Goal: Task Accomplishment & Management: Manage account settings

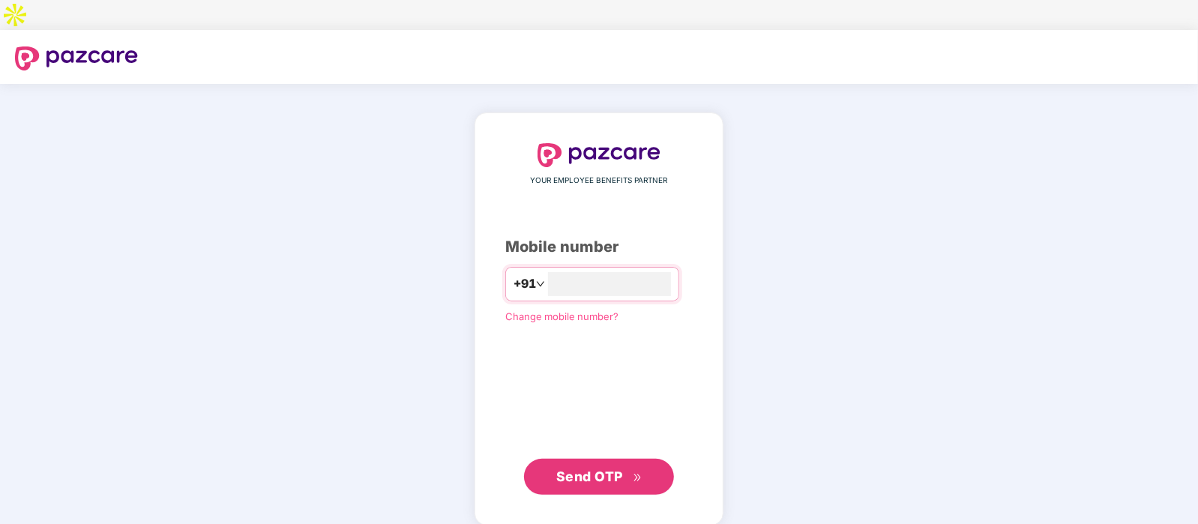
type input "**********"
click at [587, 458] on button "Send OTP" at bounding box center [599, 476] width 150 height 36
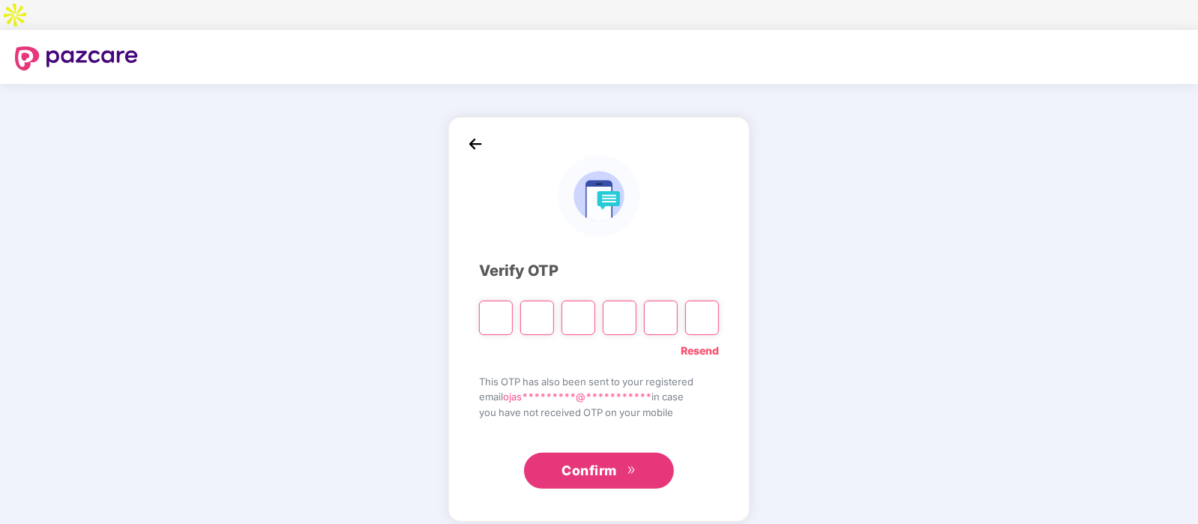
type input "*"
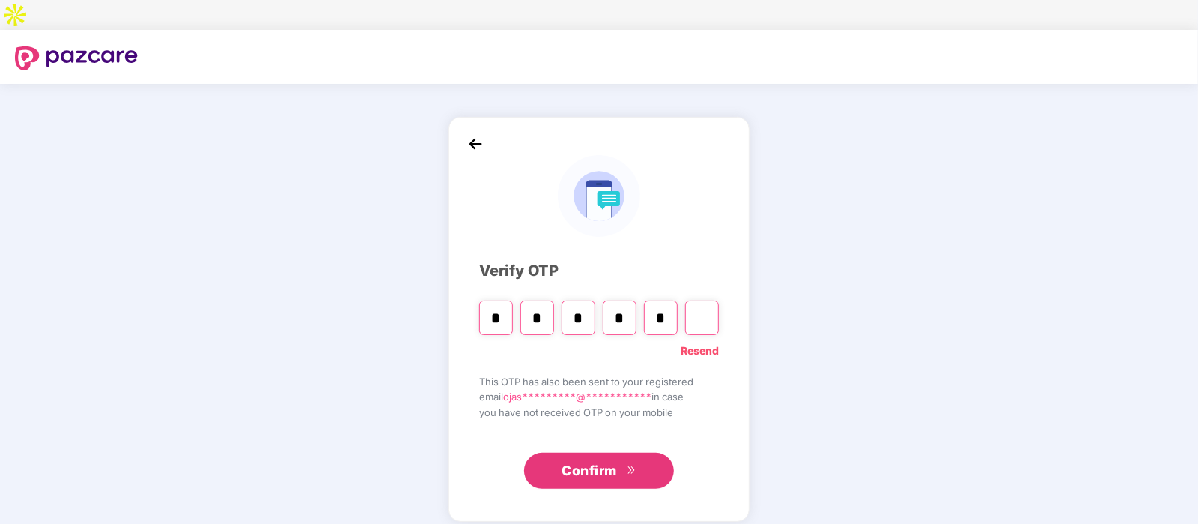
type input "*"
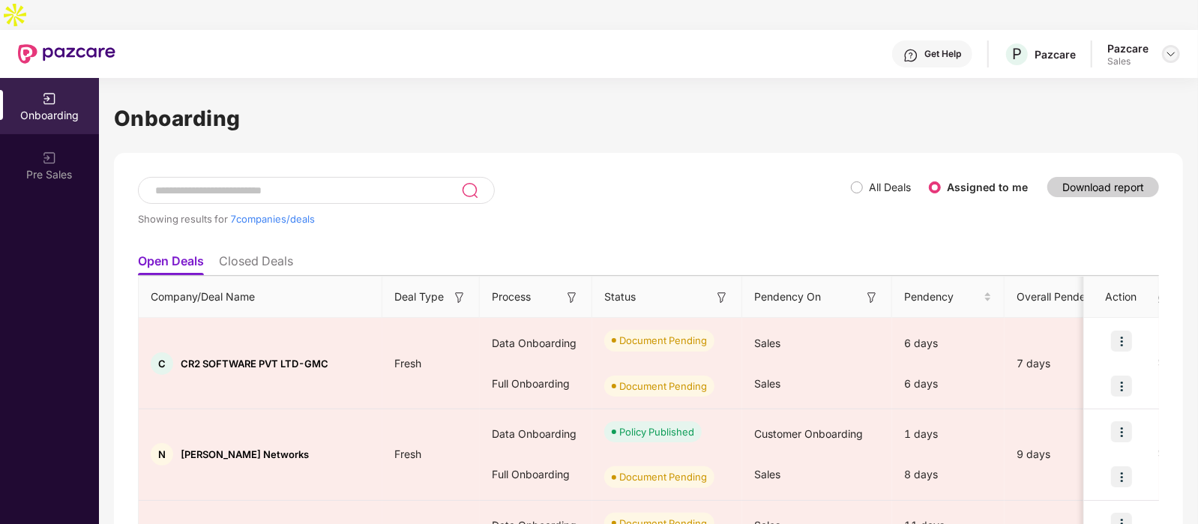
click at [1170, 48] on img at bounding box center [1171, 54] width 12 height 12
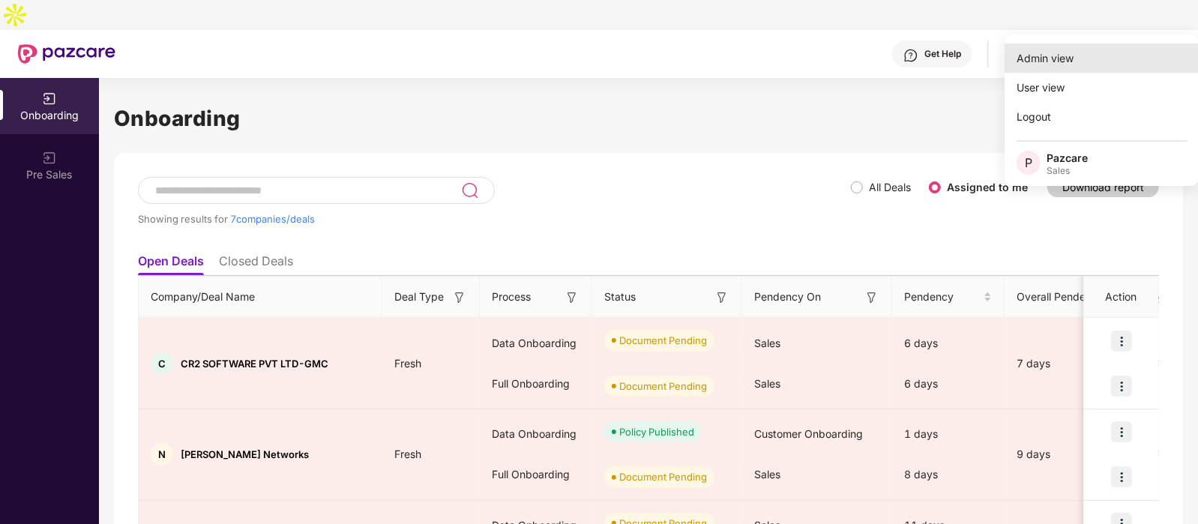
click at [1079, 50] on div "Admin view" at bounding box center [1101, 57] width 195 height 29
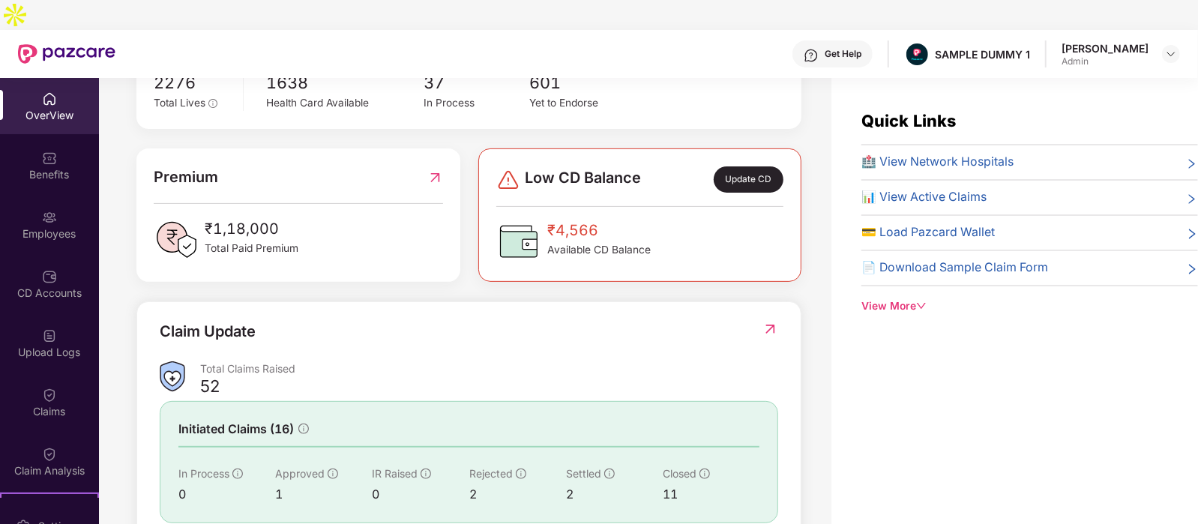
scroll to position [400, 0]
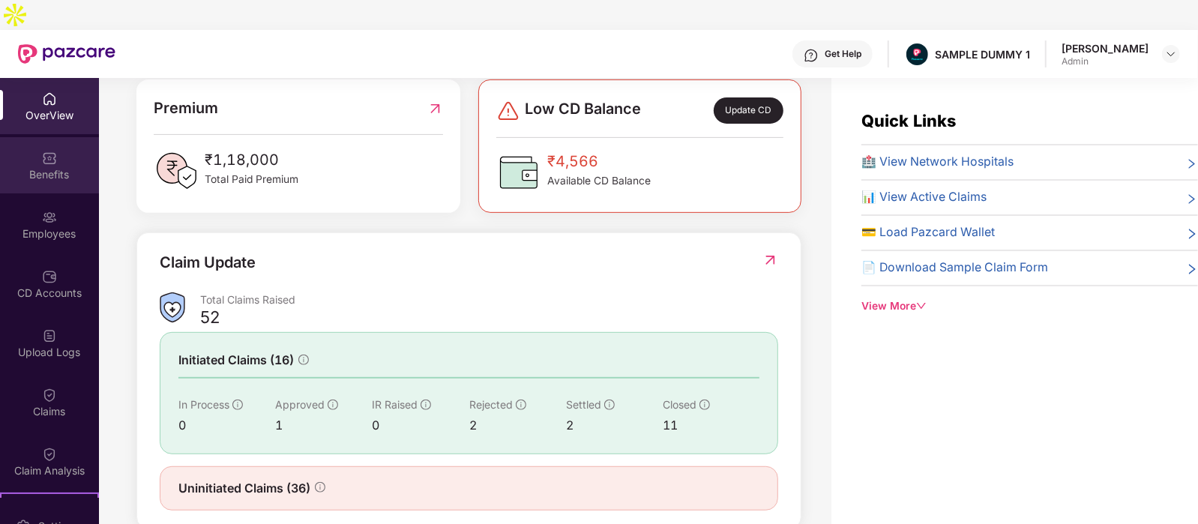
click at [66, 167] on div "Benefits" at bounding box center [49, 174] width 99 height 15
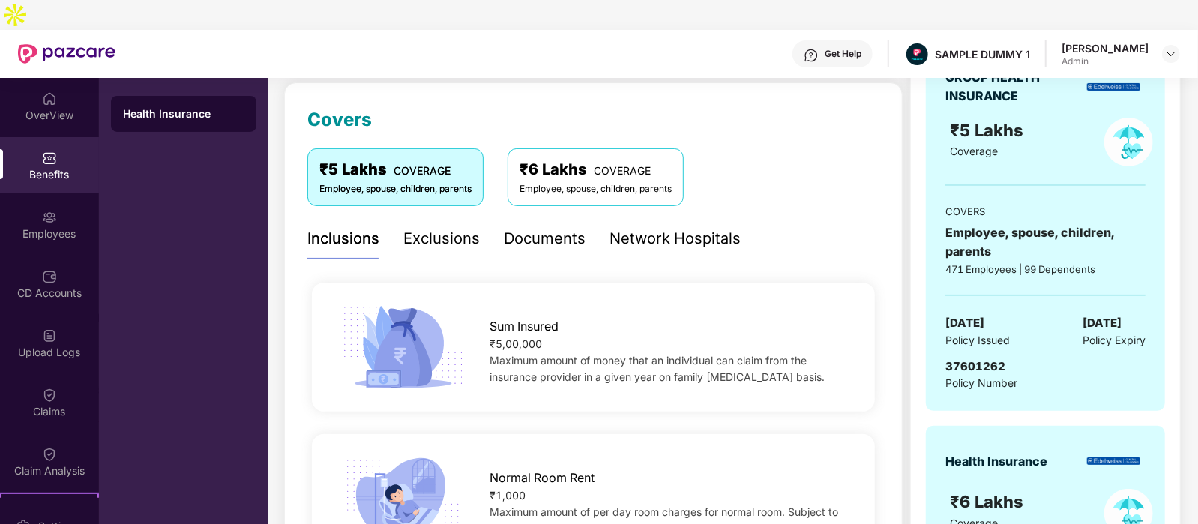
scroll to position [190, 0]
click at [461, 227] on div "Exclusions" at bounding box center [441, 238] width 76 height 23
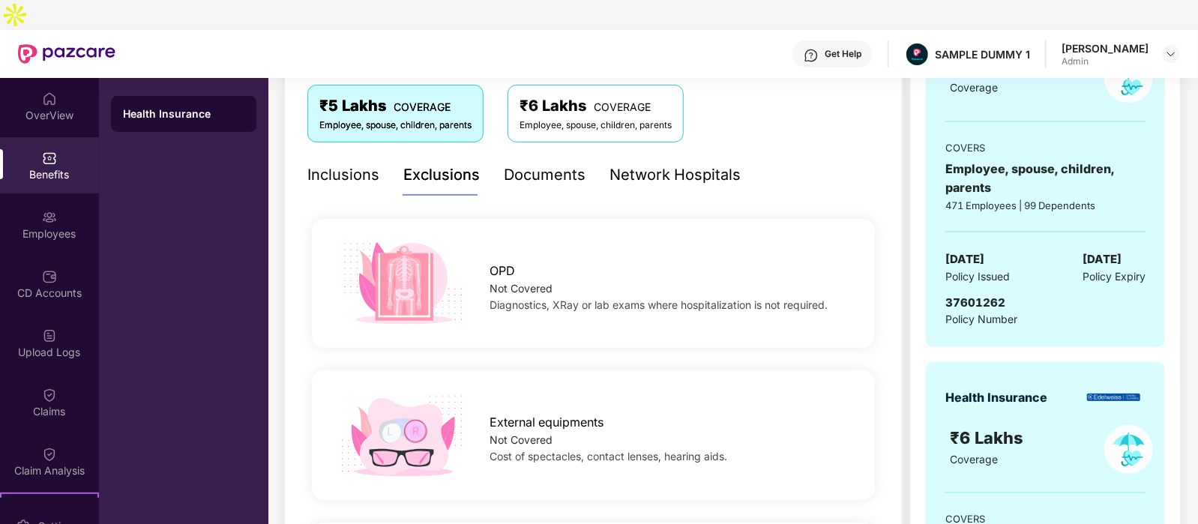
scroll to position [222, 0]
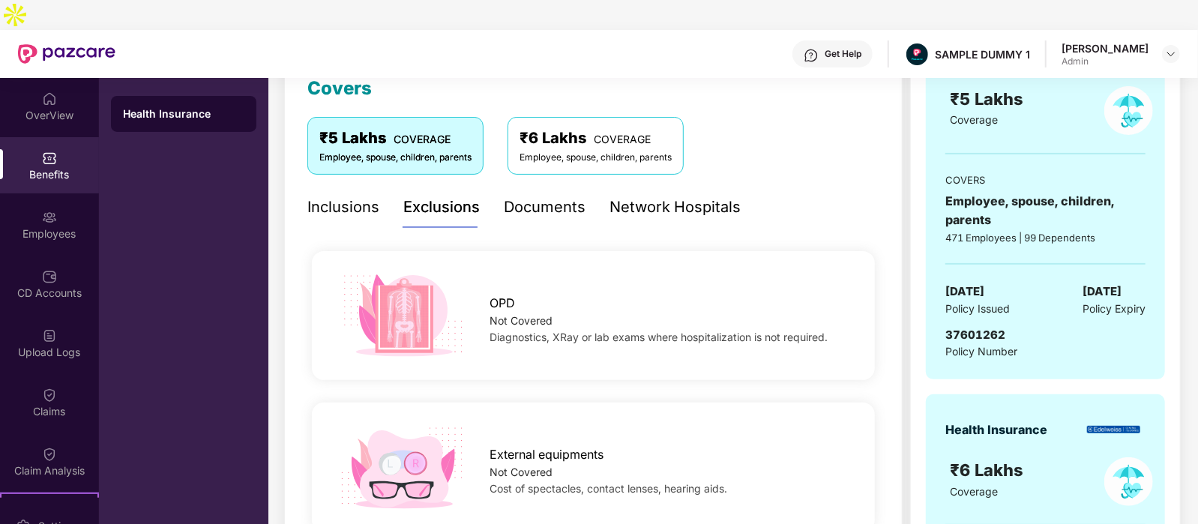
click at [556, 196] on div "Documents" at bounding box center [545, 207] width 82 height 23
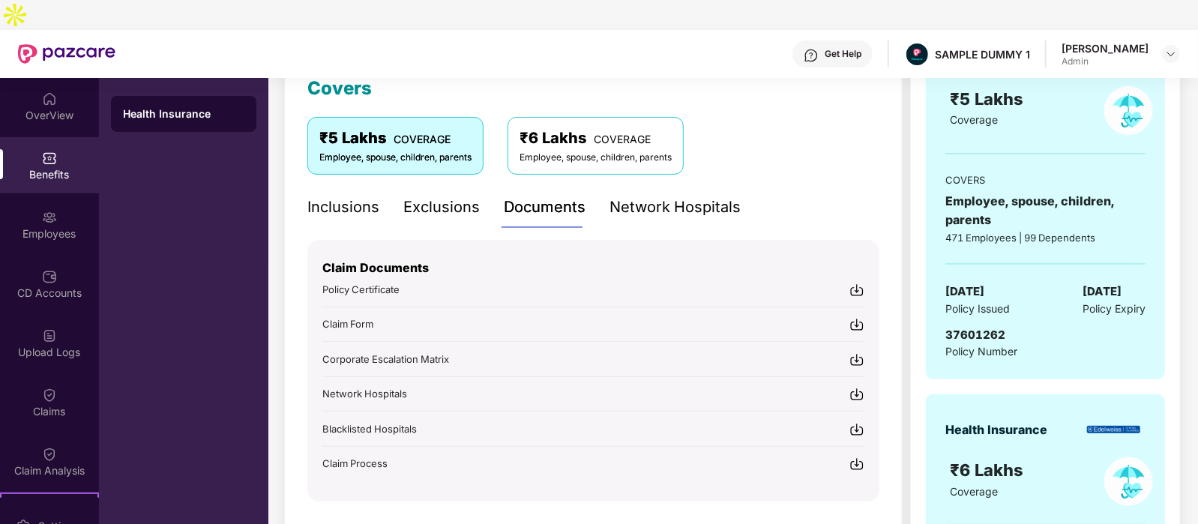
click at [632, 196] on div "Network Hospitals" at bounding box center [674, 207] width 131 height 23
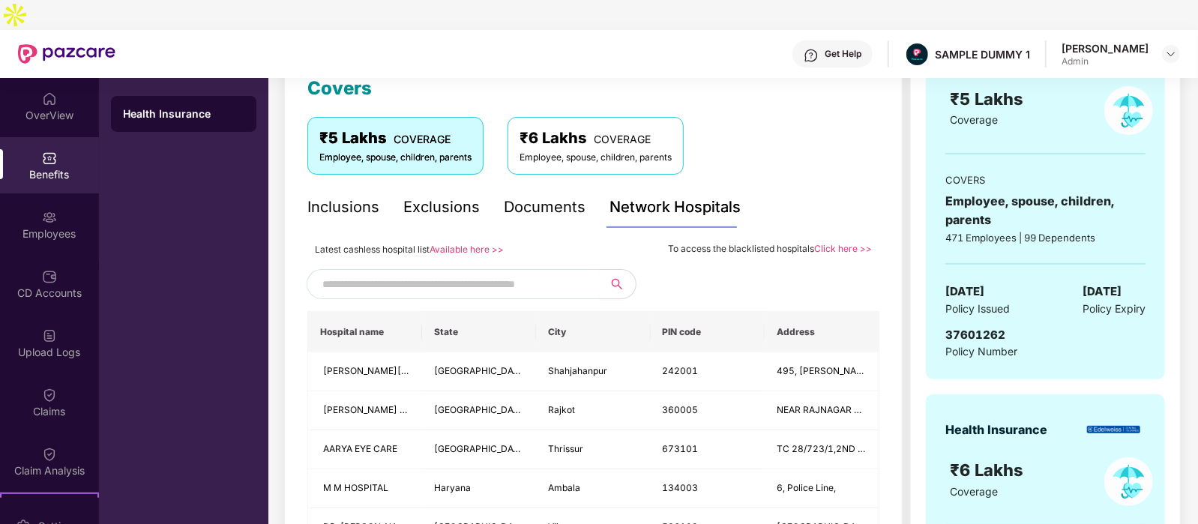
click at [422, 273] on input "text" at bounding box center [450, 284] width 256 height 22
type input "******"
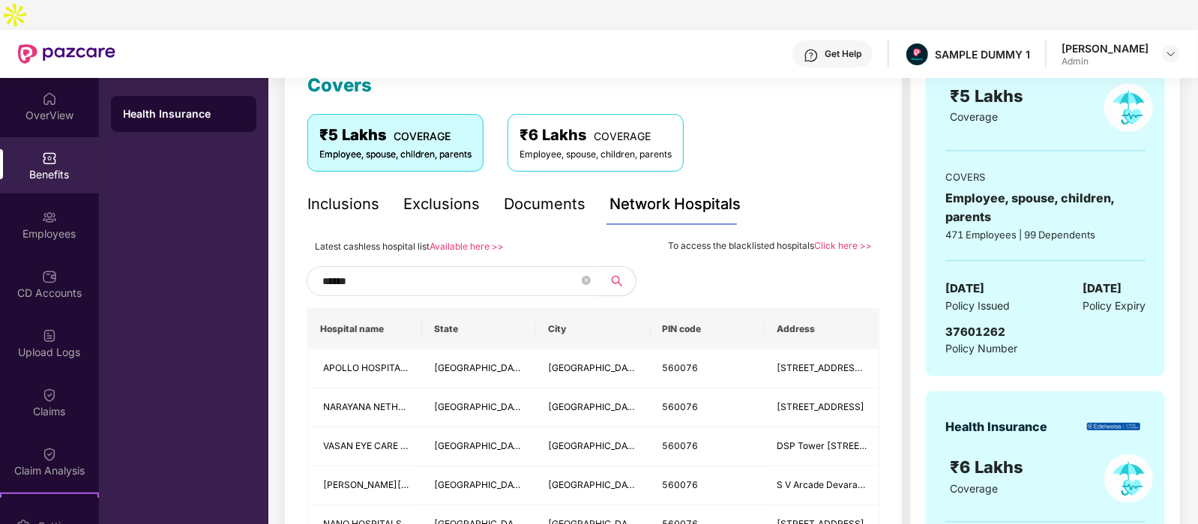
scroll to position [224, 0]
click at [584, 275] on span at bounding box center [586, 282] width 9 height 14
type input "******"
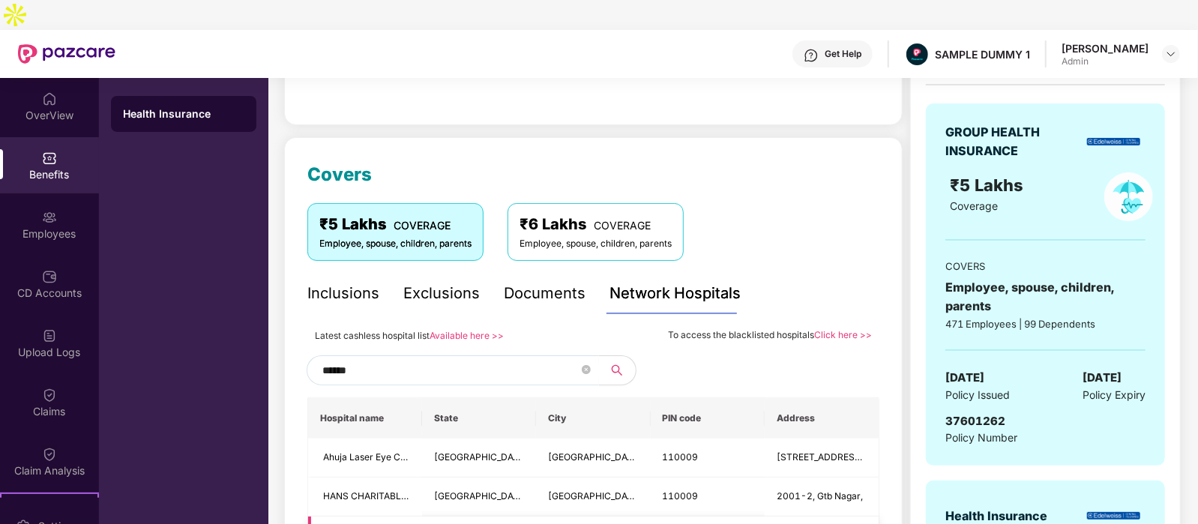
scroll to position [131, 0]
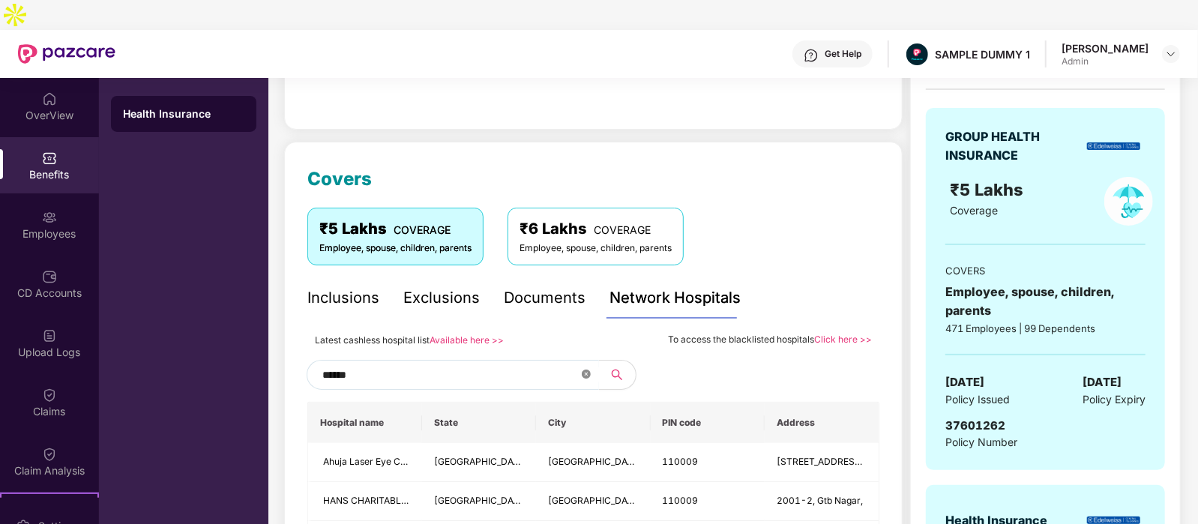
click at [582, 368] on span at bounding box center [586, 375] width 9 height 14
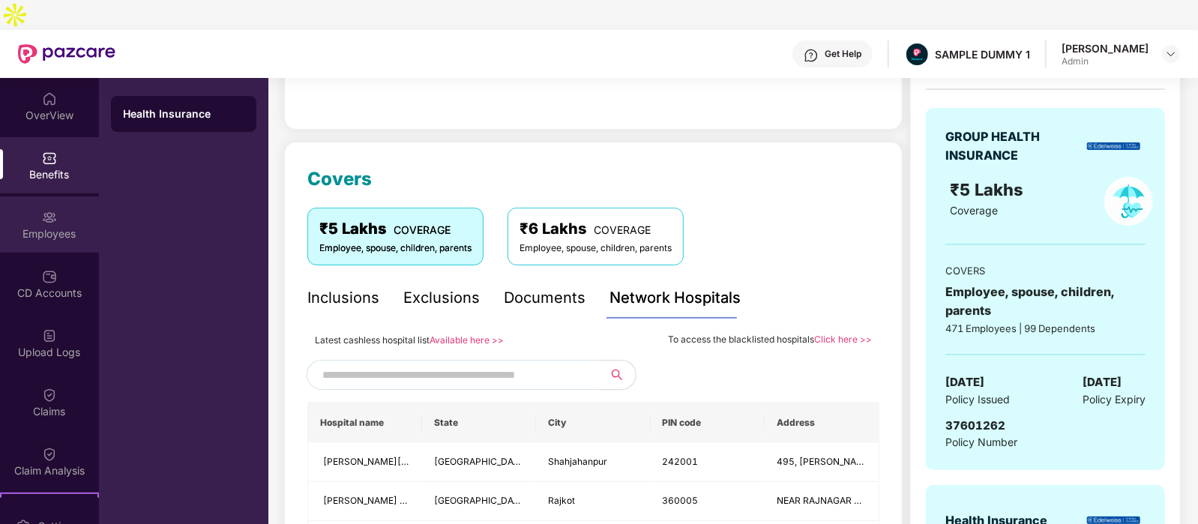
click at [34, 226] on div "Employees" at bounding box center [49, 233] width 99 height 15
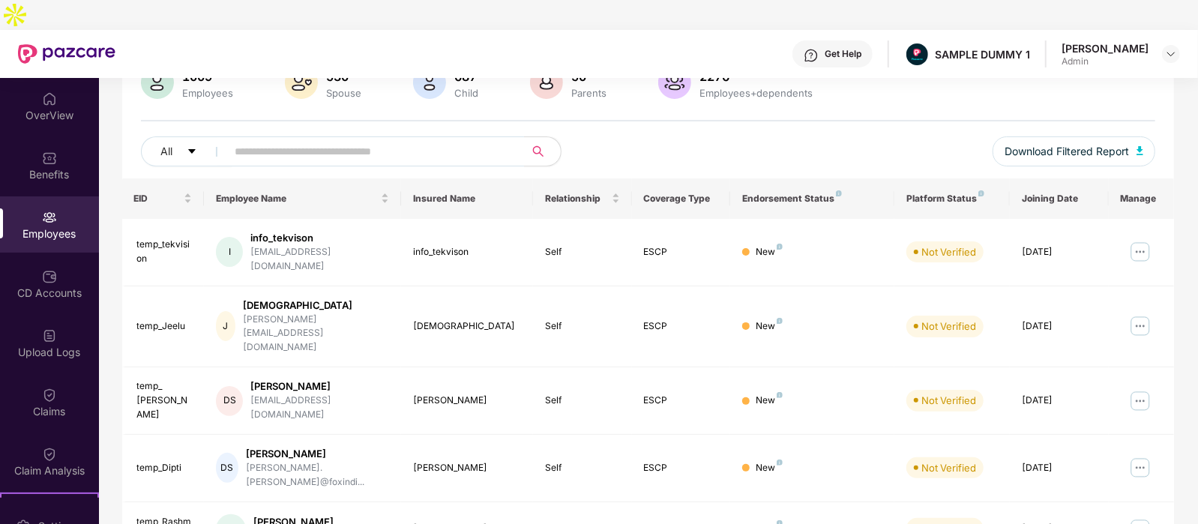
scroll to position [0, 0]
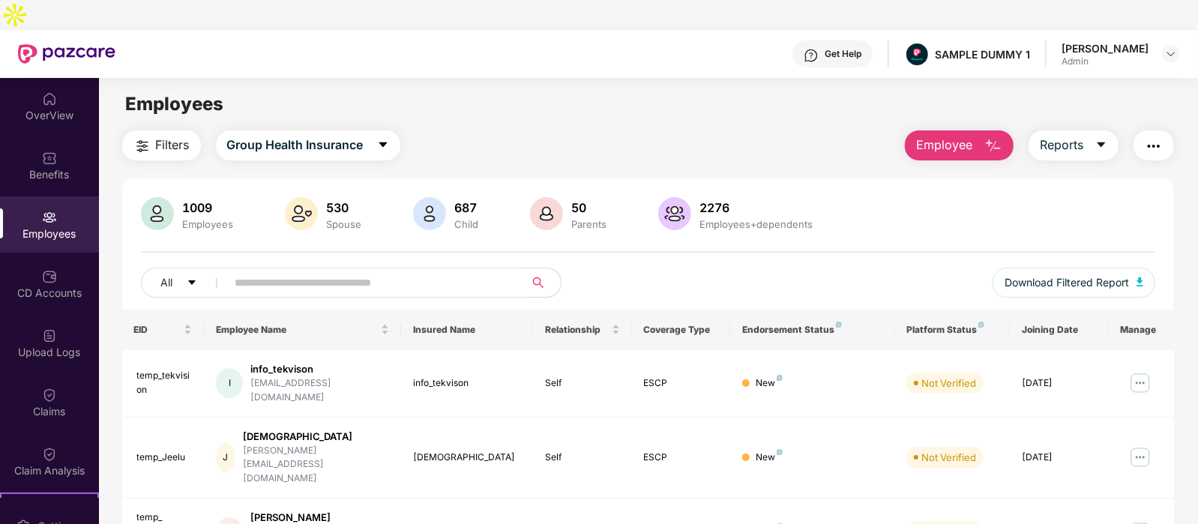
click at [951, 136] on span "Employee" at bounding box center [944, 145] width 56 height 19
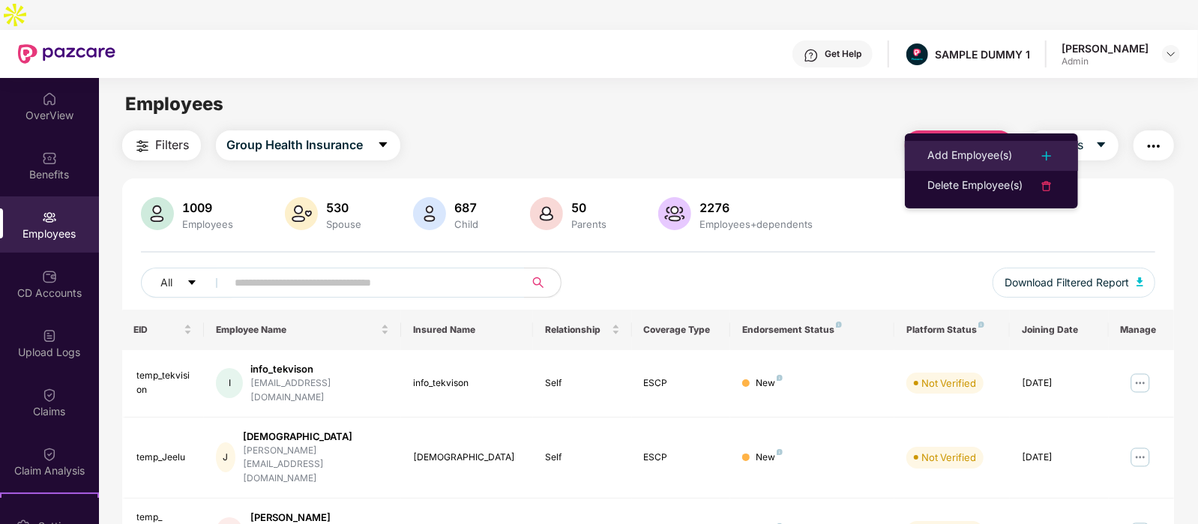
click at [938, 148] on div "Add Employee(s)" at bounding box center [969, 156] width 85 height 18
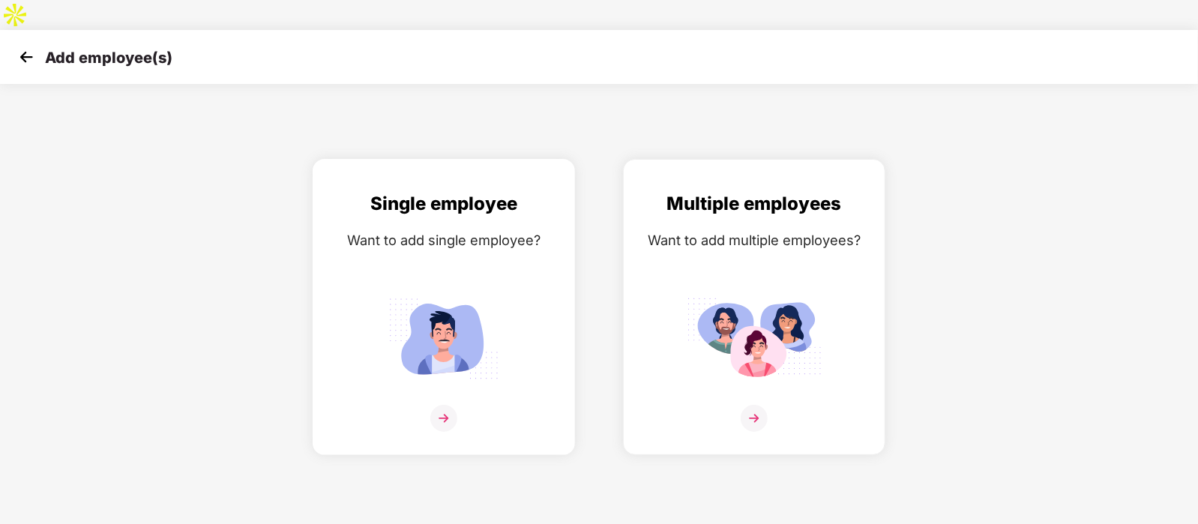
click at [414, 229] on div "Want to add single employee?" at bounding box center [443, 240] width 231 height 22
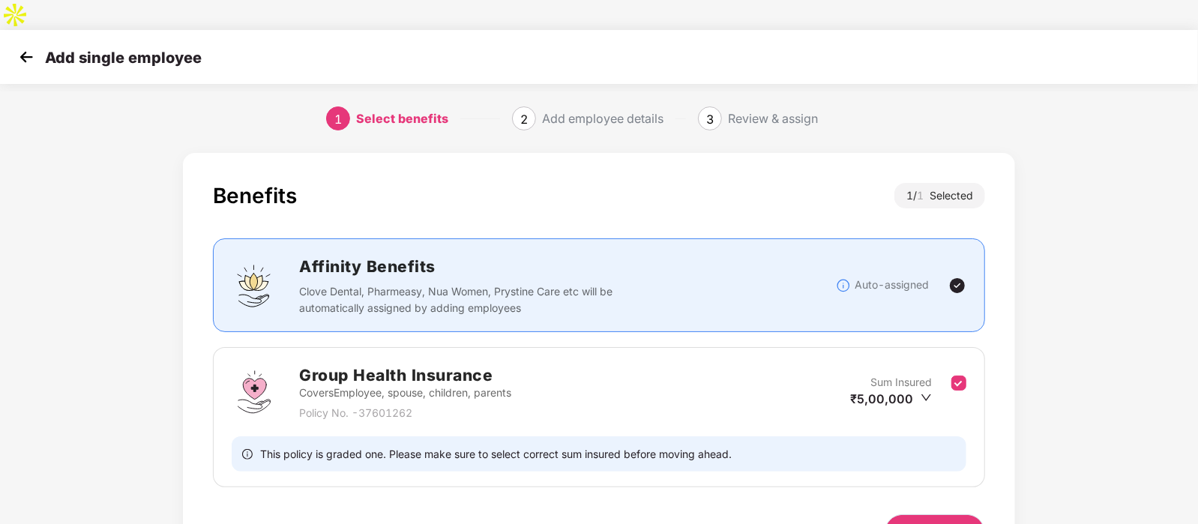
click at [938, 523] on span "Next" at bounding box center [935, 532] width 24 height 16
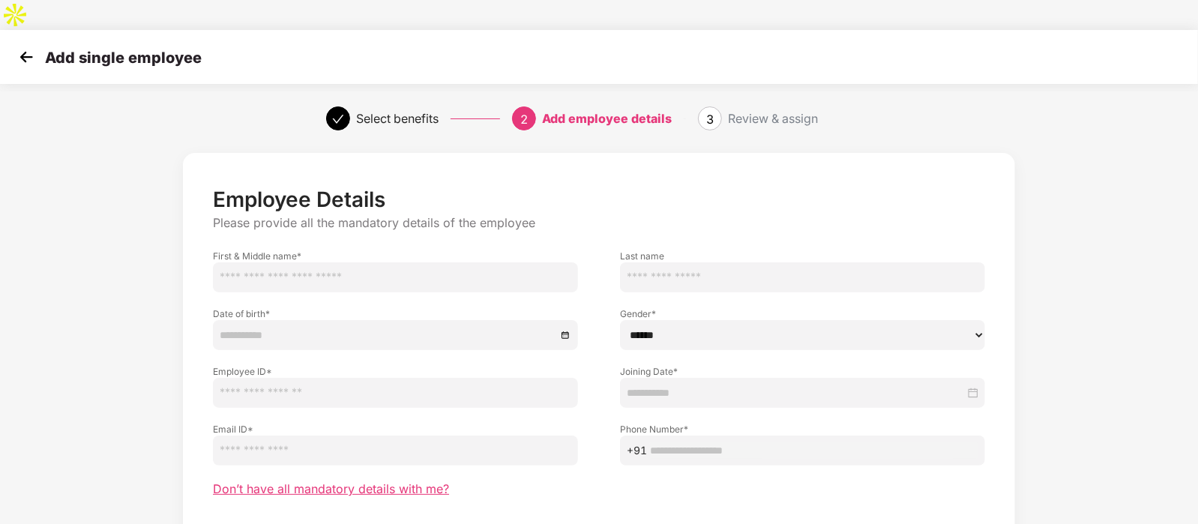
click at [366, 481] on span "Don’t have all mandatory details with me?" at bounding box center [331, 489] width 236 height 16
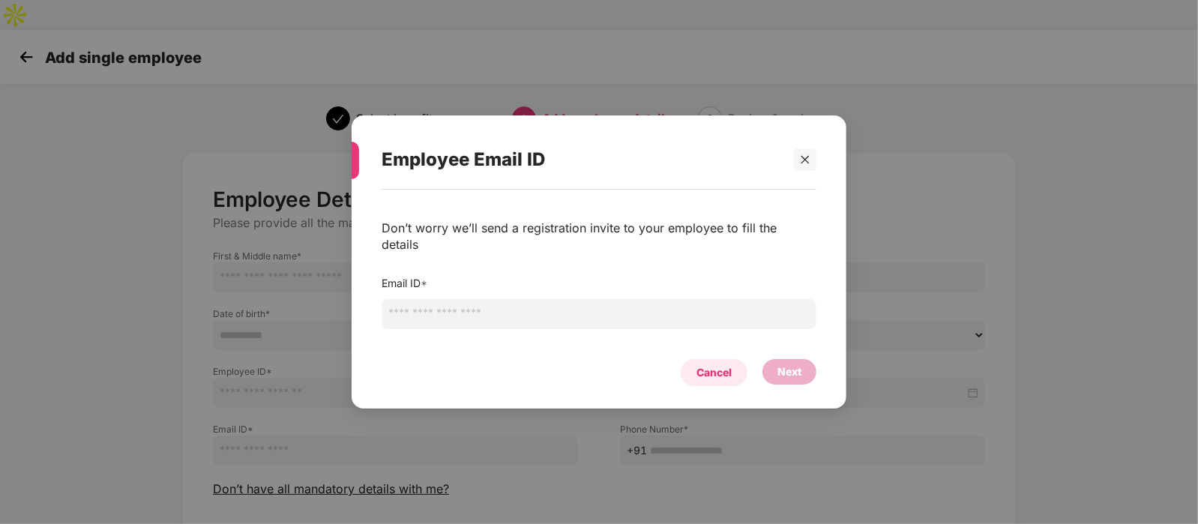
click at [704, 364] on div "Cancel" at bounding box center [713, 372] width 35 height 16
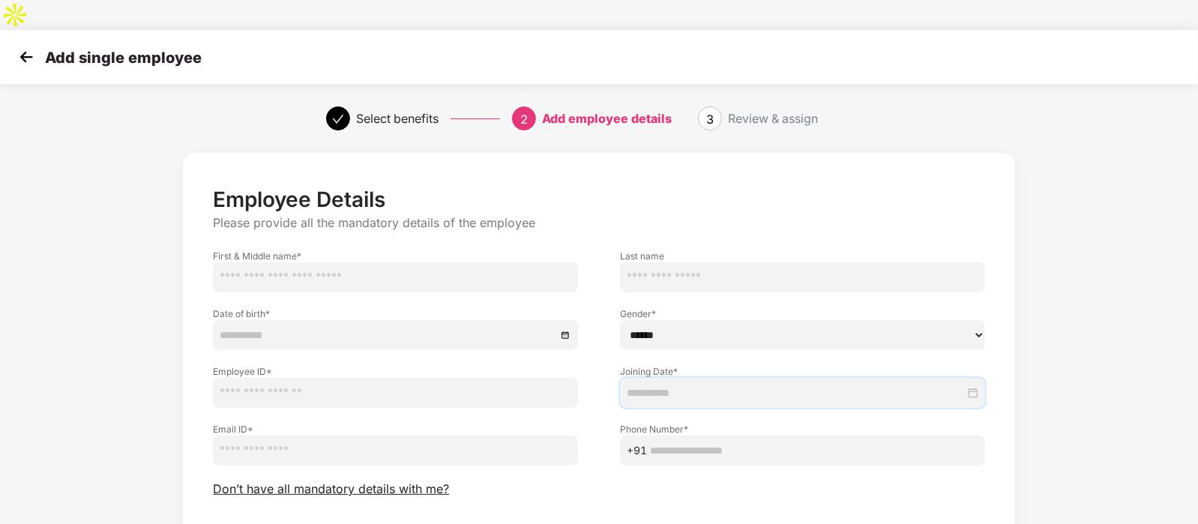
click at [704, 384] on input at bounding box center [796, 392] width 338 height 16
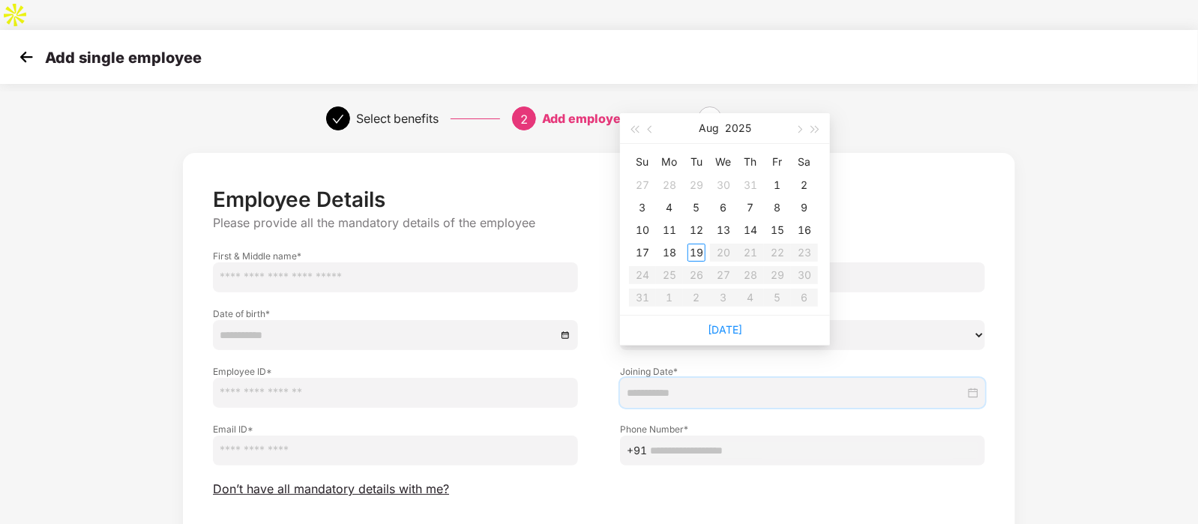
type input "**********"
click at [540, 235] on div "First & Middle name *" at bounding box center [395, 264] width 407 height 58
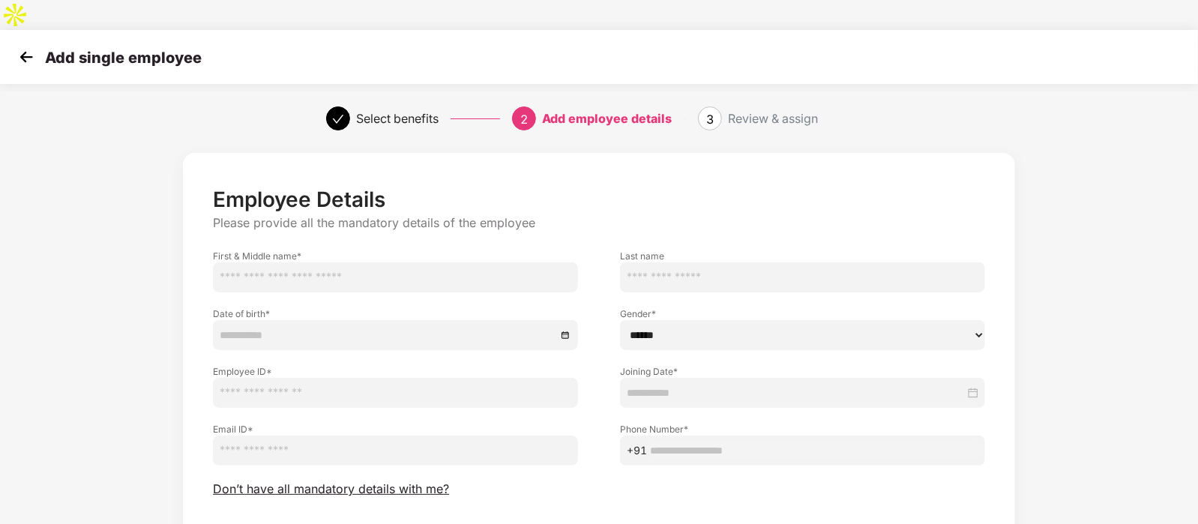
click at [24, 46] on img at bounding box center [26, 57] width 22 height 22
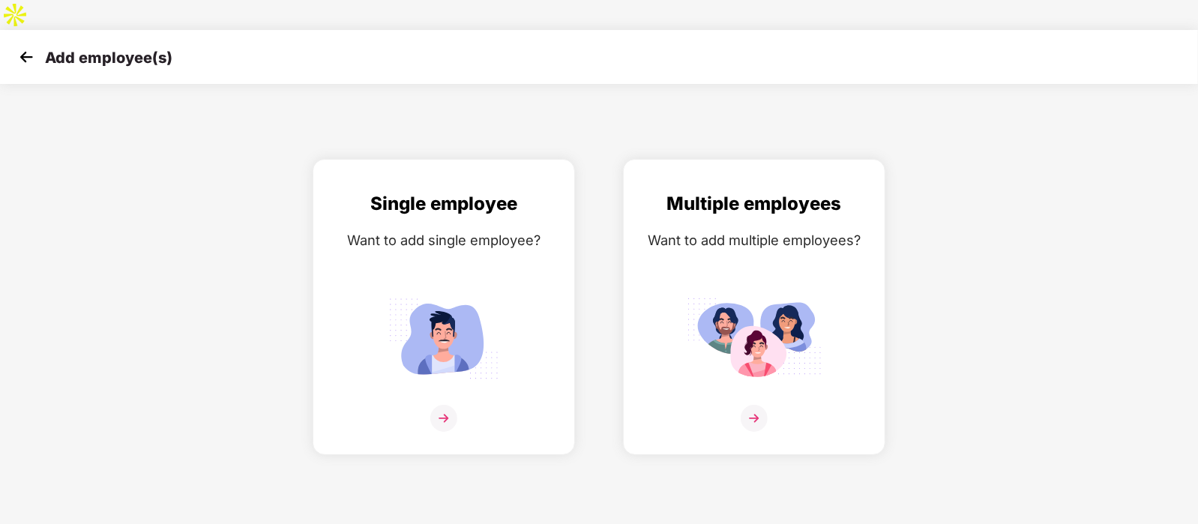
click at [23, 46] on img at bounding box center [26, 57] width 22 height 22
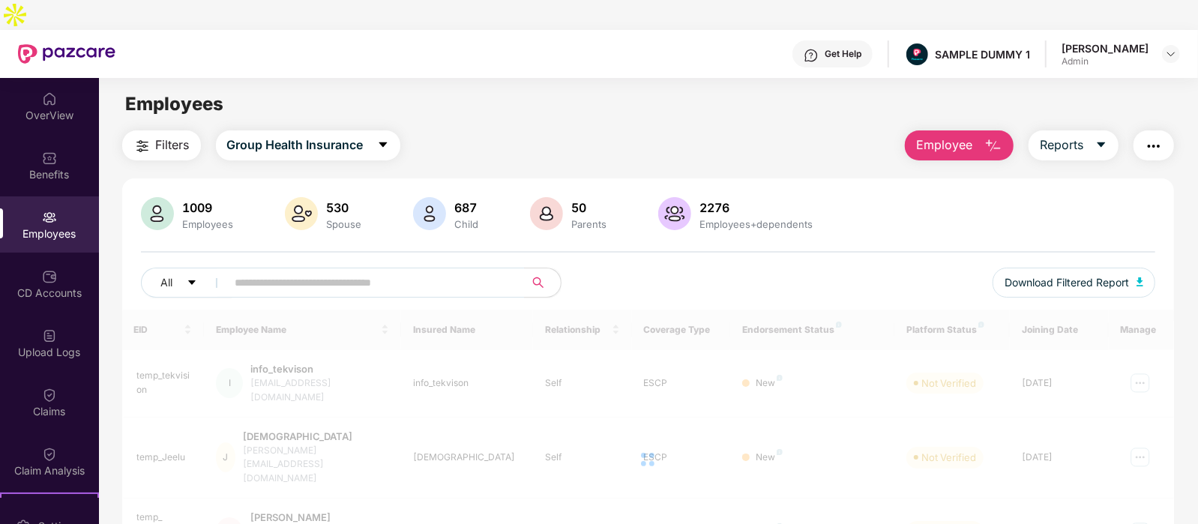
click at [975, 130] on button "Employee" at bounding box center [959, 145] width 109 height 30
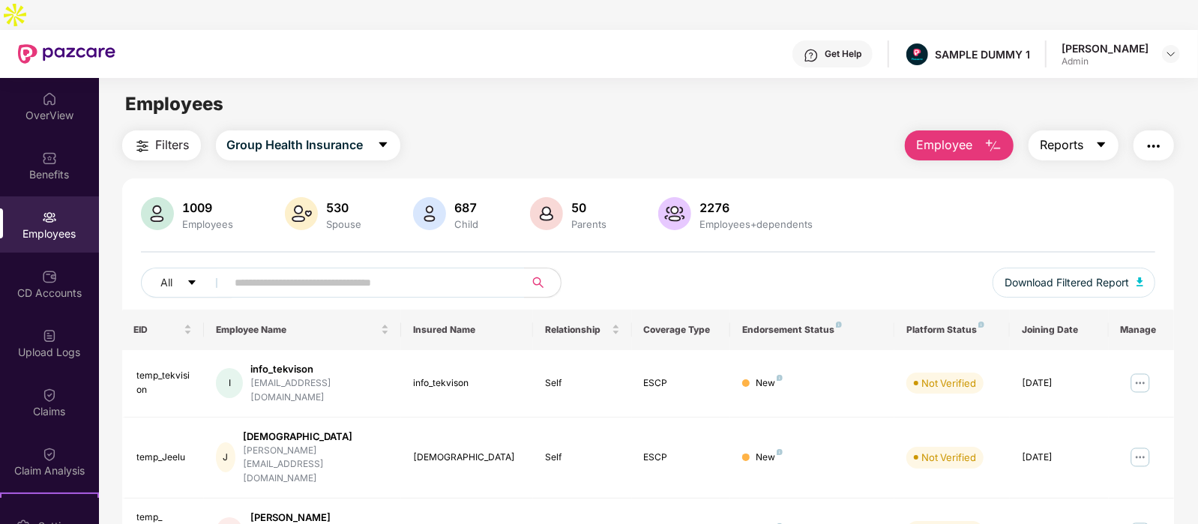
click at [1068, 136] on span "Reports" at bounding box center [1060, 145] width 43 height 19
click at [1159, 137] on img "button" at bounding box center [1153, 146] width 18 height 18
click at [753, 130] on div "Filters Group Health Insurance Employee Reports" at bounding box center [648, 145] width 1052 height 30
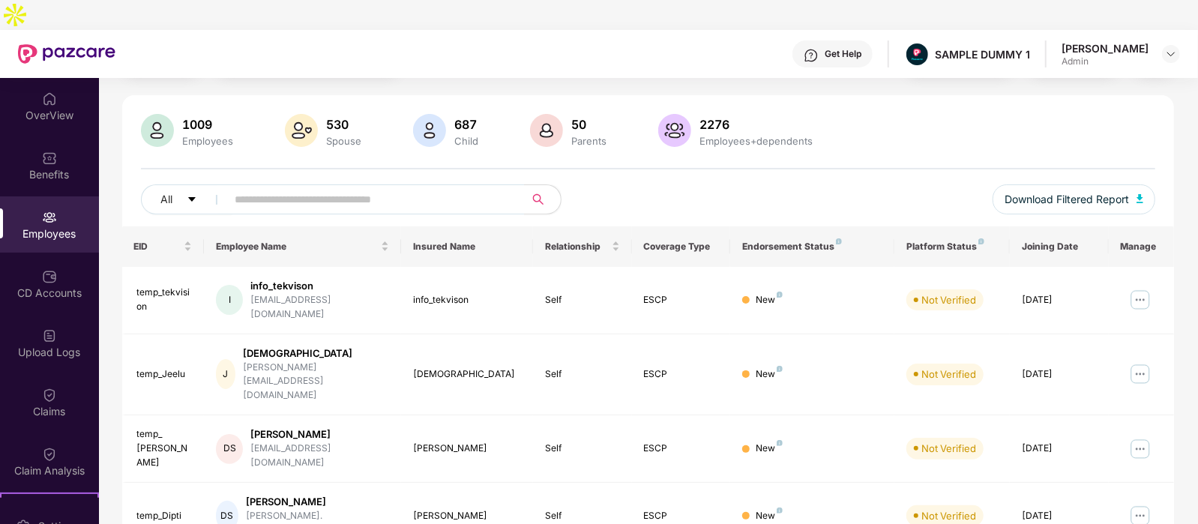
scroll to position [129, 0]
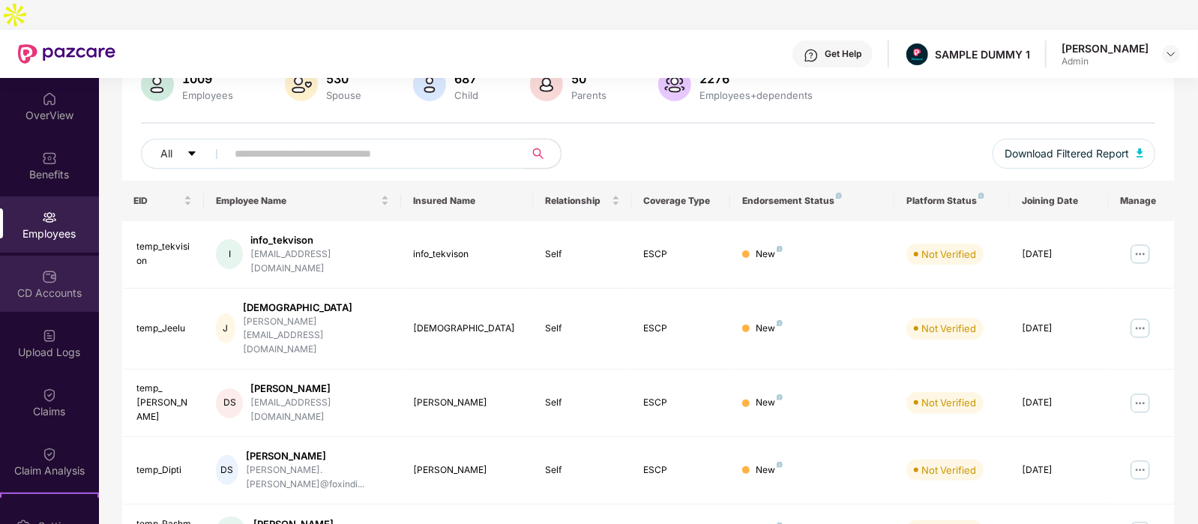
click at [64, 286] on div "CD Accounts" at bounding box center [49, 293] width 99 height 15
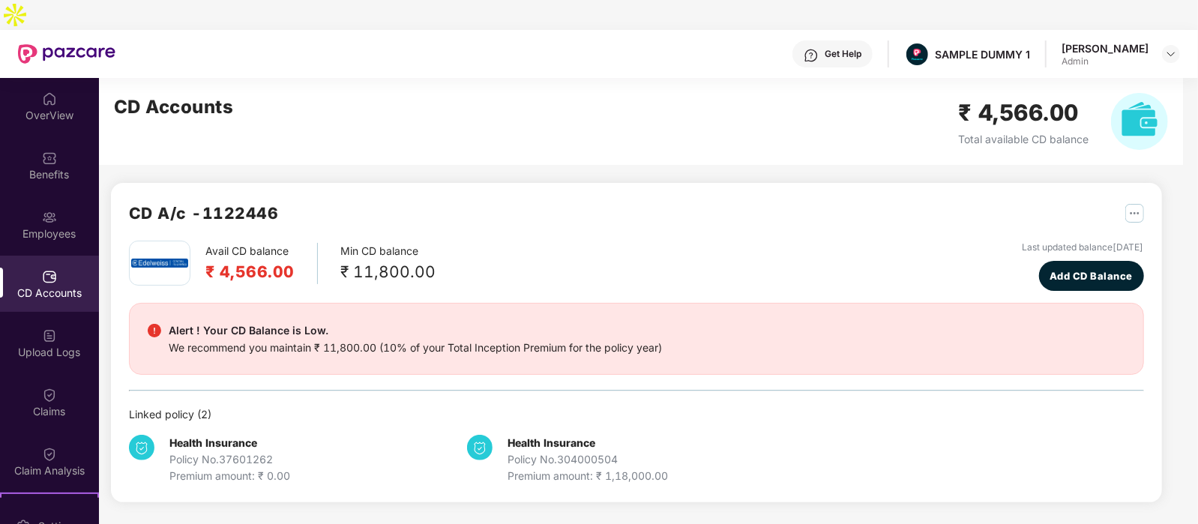
scroll to position [0, 0]
click at [43, 404] on div "Claims" at bounding box center [49, 411] width 99 height 15
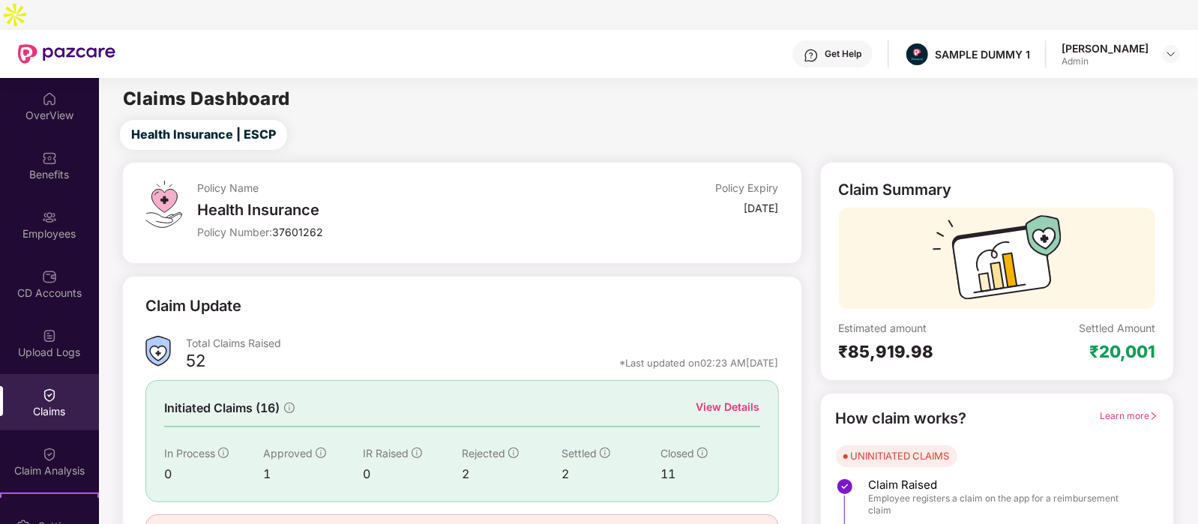
scroll to position [62, 0]
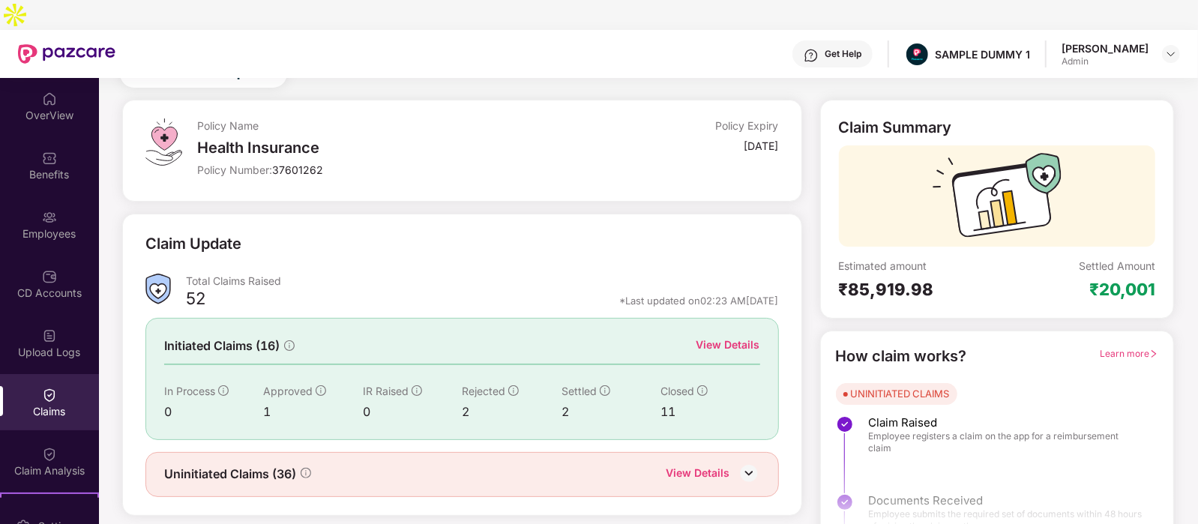
click at [723, 336] on div "View Details" at bounding box center [728, 344] width 64 height 16
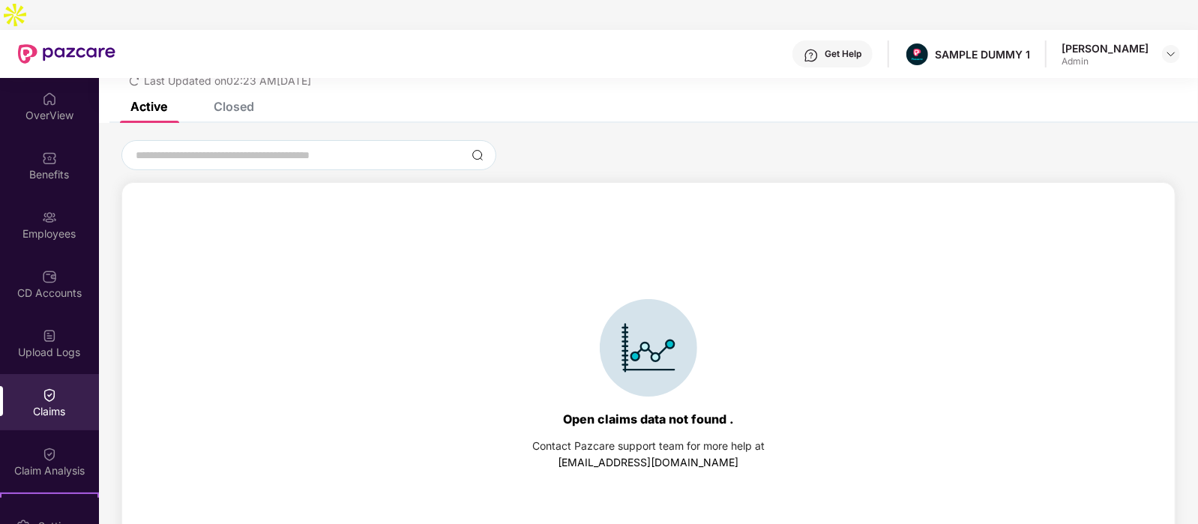
click at [238, 99] on div "Closed" at bounding box center [234, 106] width 40 height 15
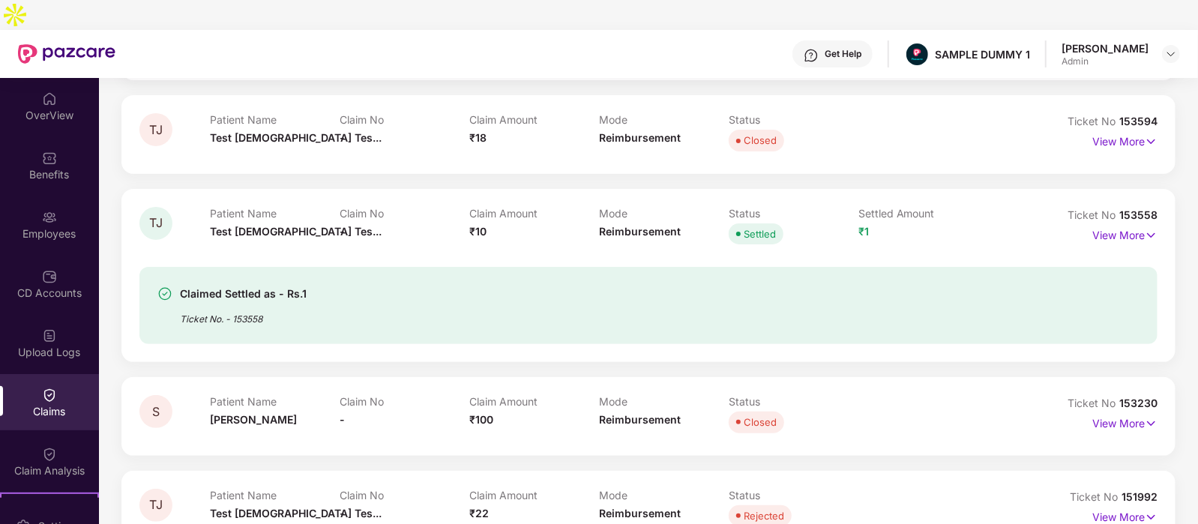
scroll to position [244, 0]
click at [1107, 222] on p "View More" at bounding box center [1124, 232] width 65 height 20
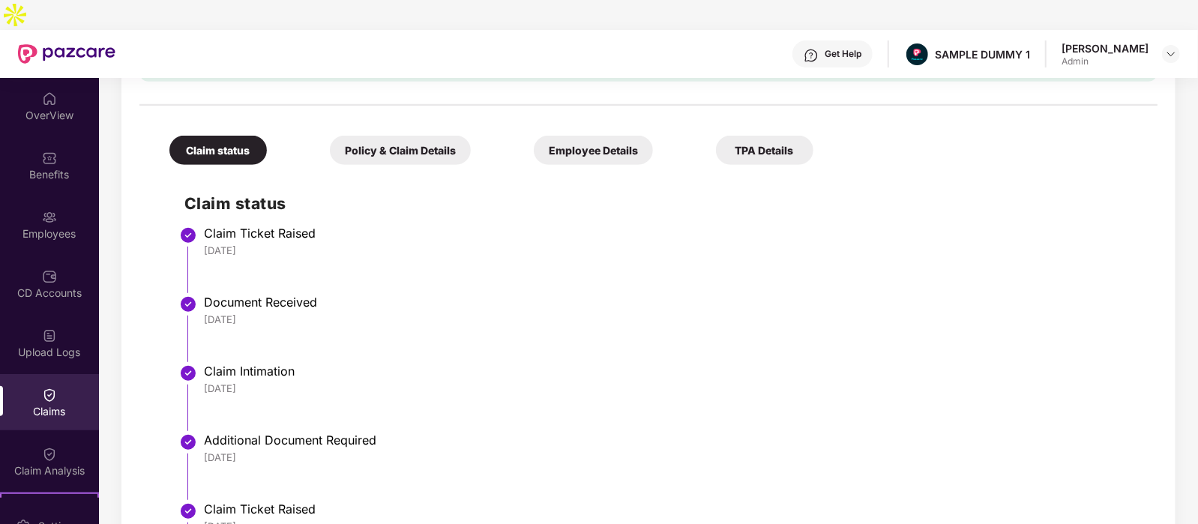
scroll to position [551, 0]
click at [348, 137] on div "Policy & Claim Details" at bounding box center [400, 151] width 141 height 29
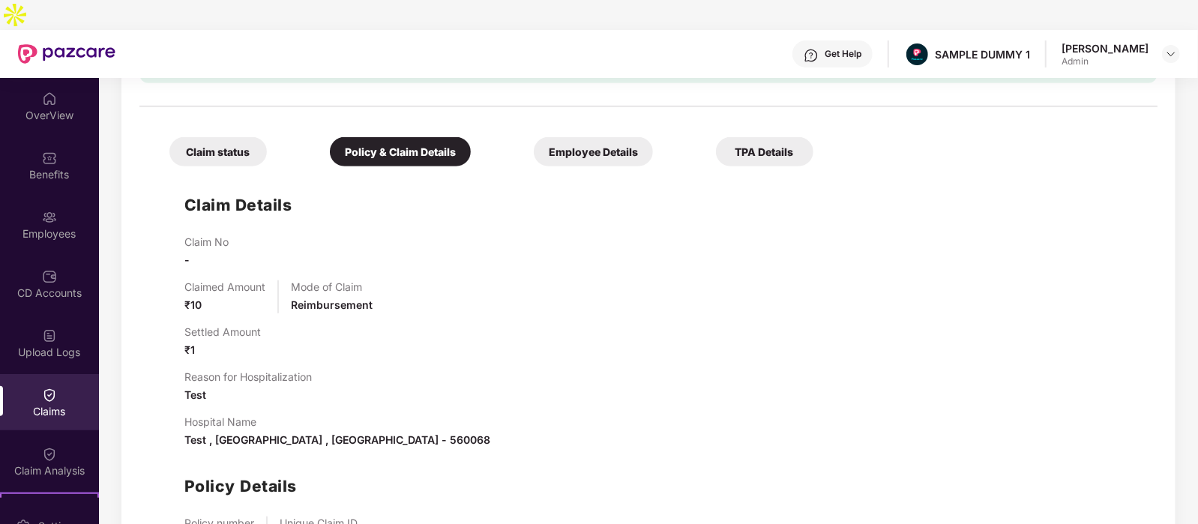
click at [534, 137] on div "Employee Details" at bounding box center [593, 151] width 119 height 29
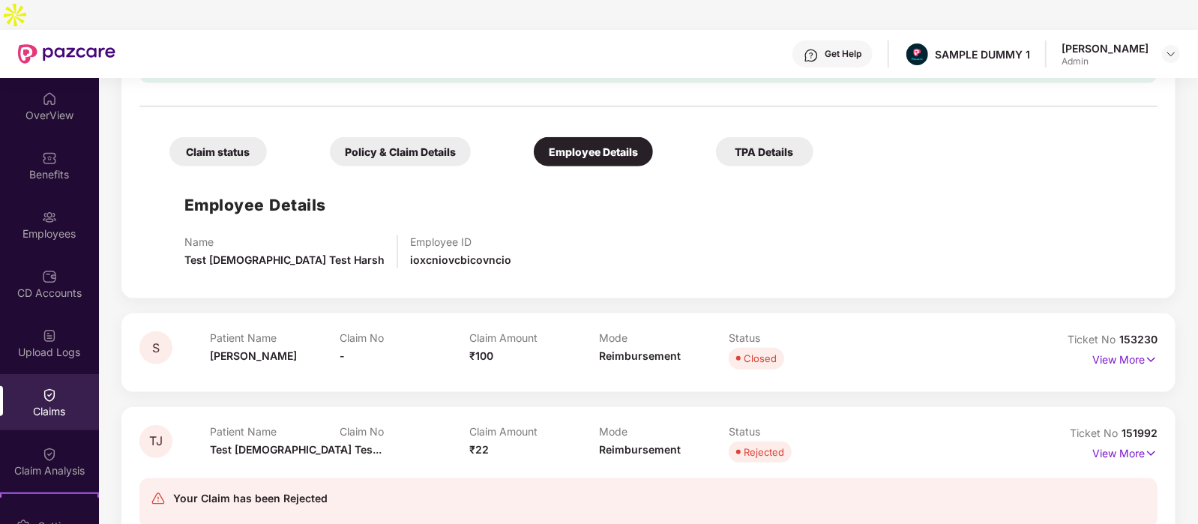
click at [716, 137] on div "TPA Details" at bounding box center [764, 151] width 97 height 29
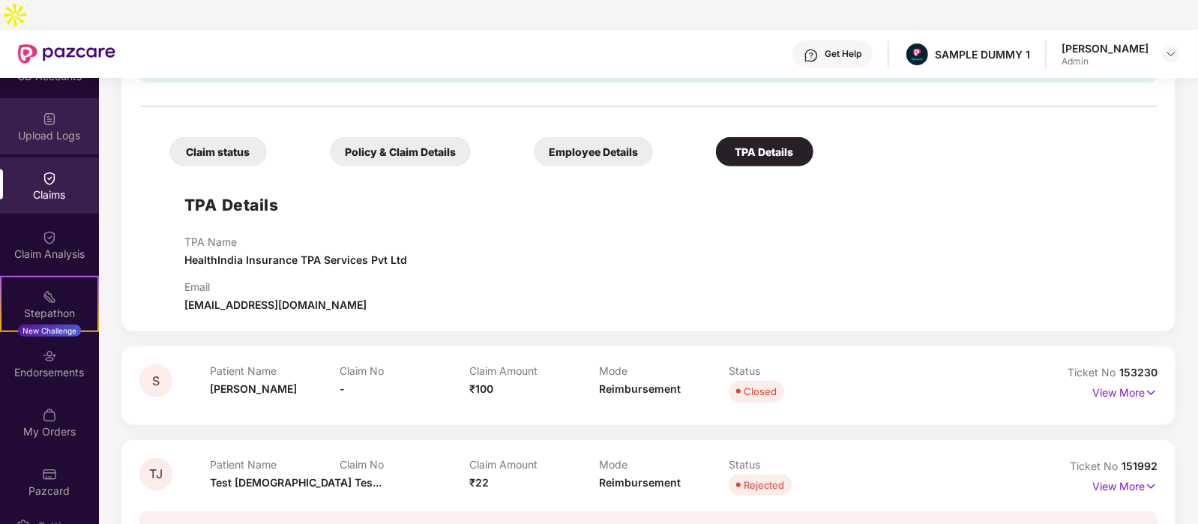
scroll to position [232, 0]
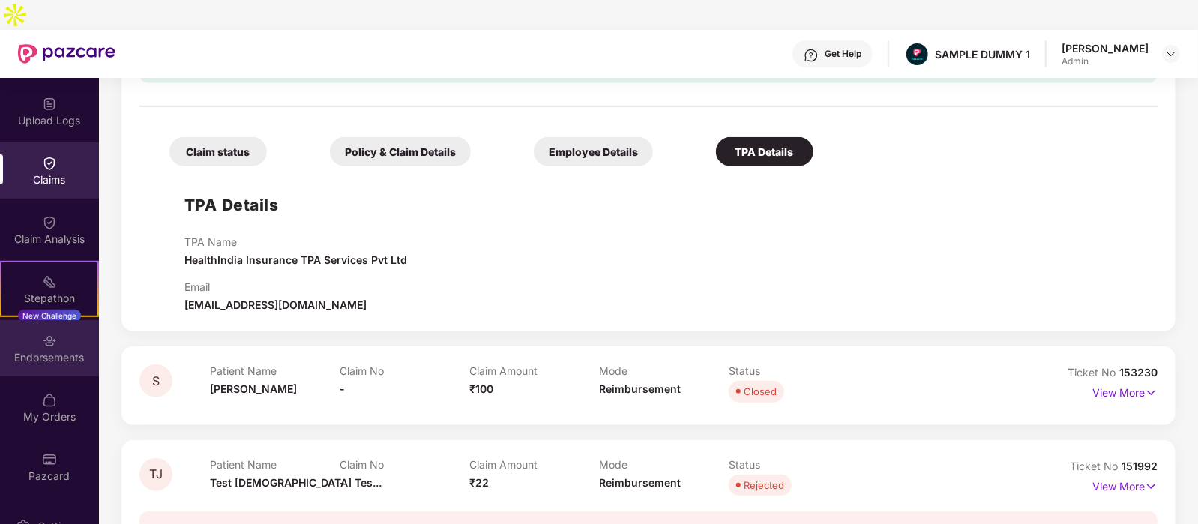
click at [34, 320] on div "Endorsements" at bounding box center [49, 348] width 99 height 56
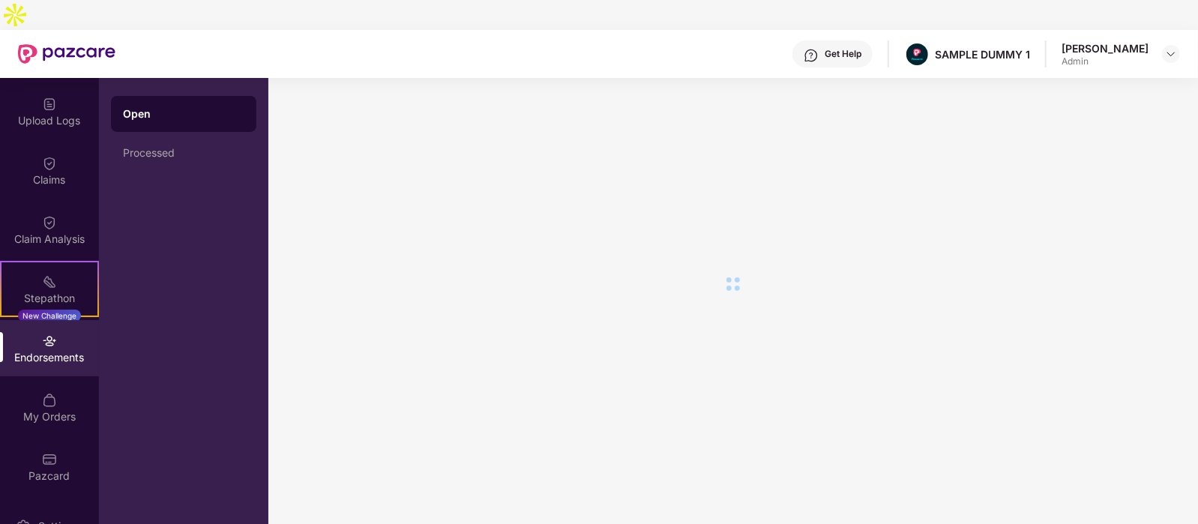
scroll to position [0, 0]
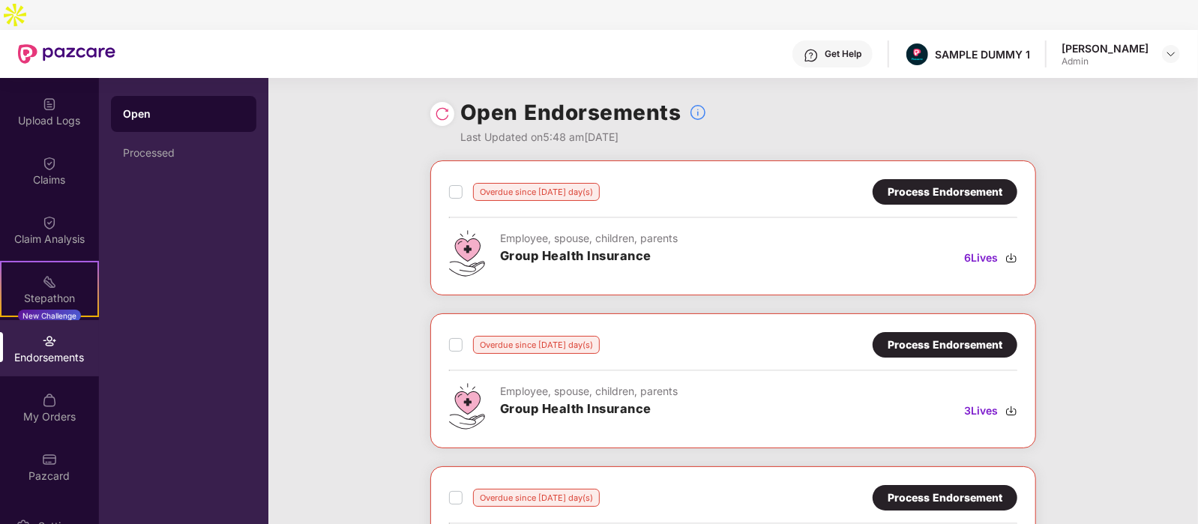
click at [958, 179] on div "Process Endorsement" at bounding box center [944, 191] width 145 height 25
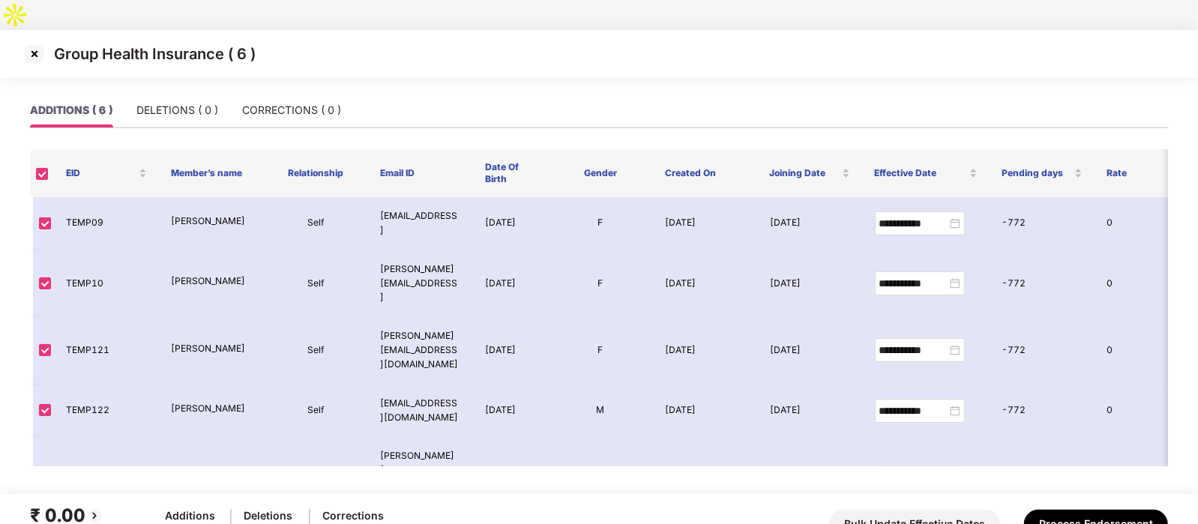
click at [39, 42] on img at bounding box center [34, 54] width 24 height 24
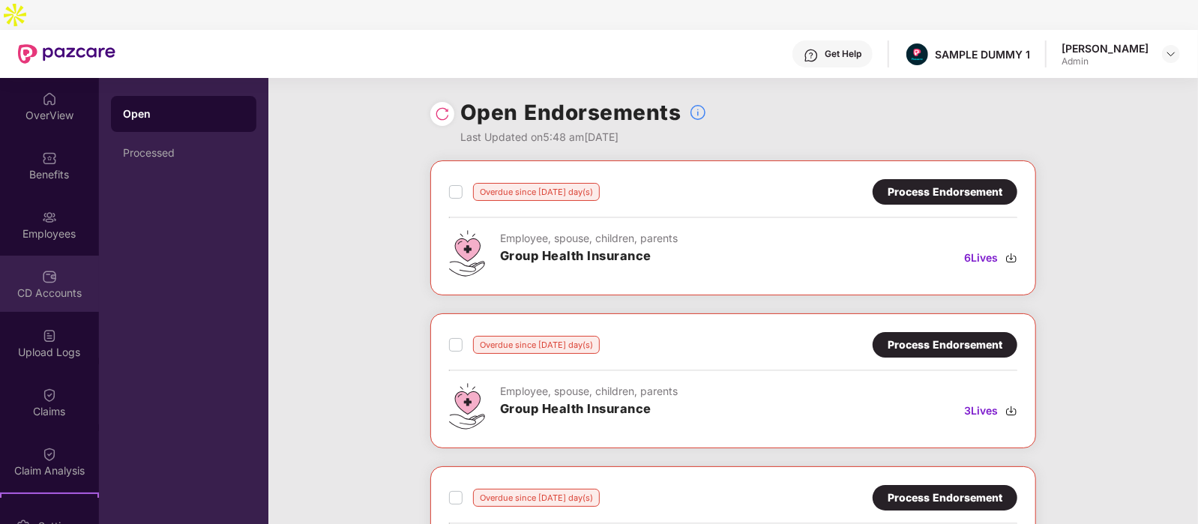
scroll to position [232, 0]
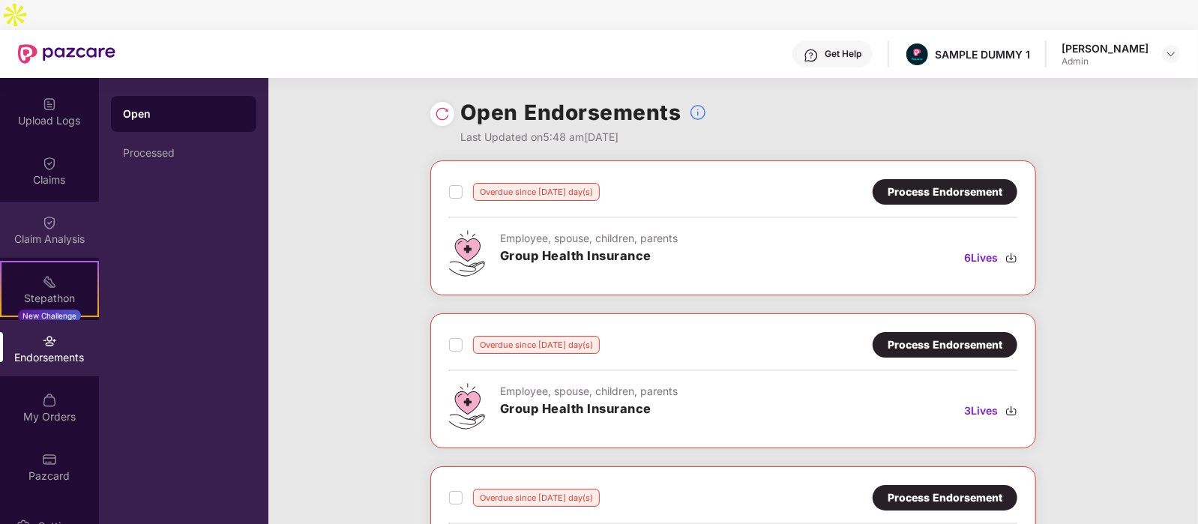
click at [66, 220] on div "Claim Analysis" at bounding box center [49, 230] width 99 height 56
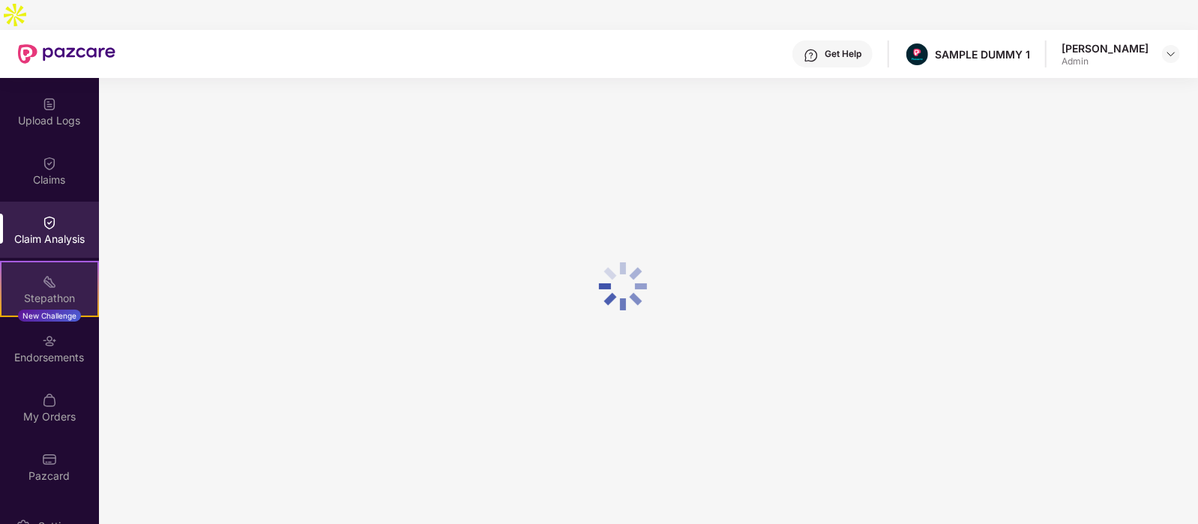
click at [60, 261] on div "Stepathon New Challenge" at bounding box center [49, 289] width 99 height 56
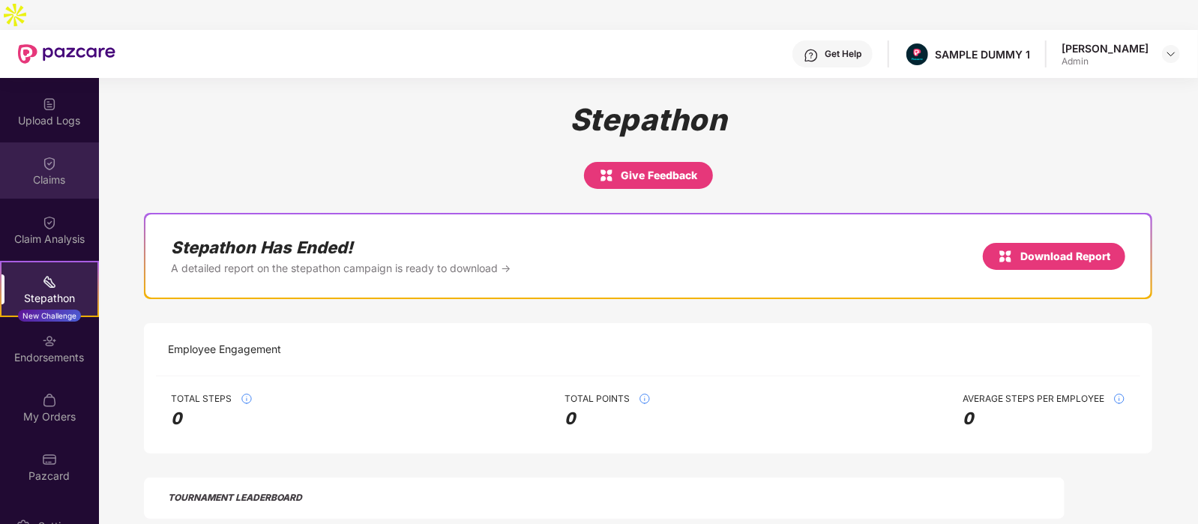
scroll to position [0, 0]
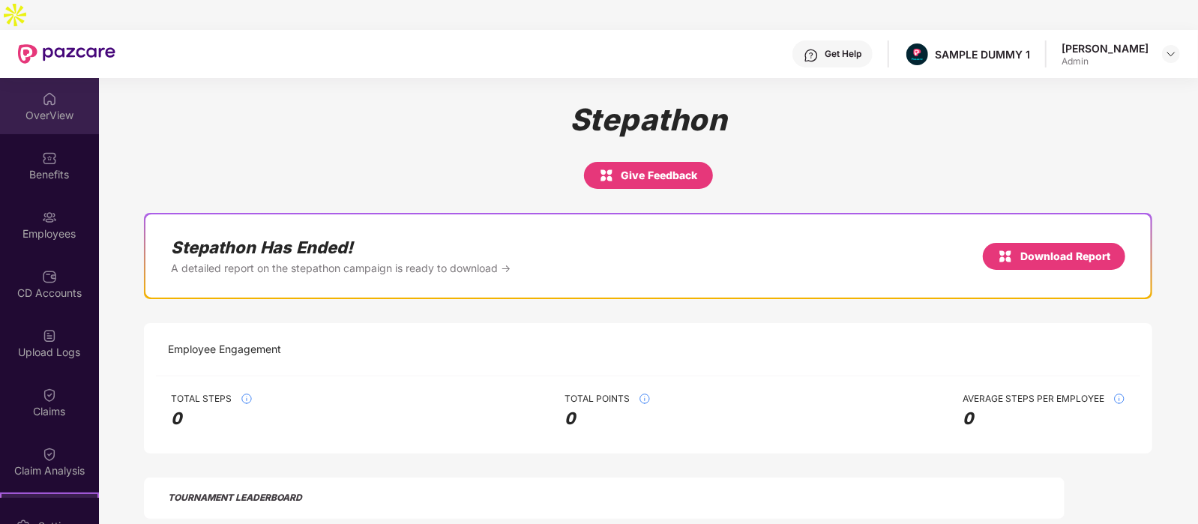
click at [58, 78] on div "OverView" at bounding box center [49, 106] width 99 height 56
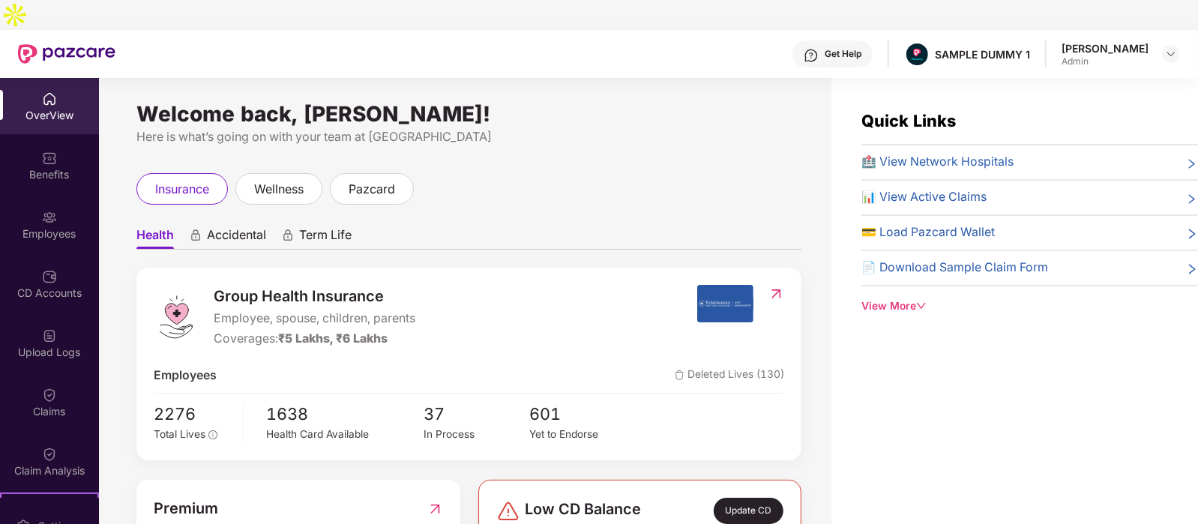
click at [854, 40] on div "Get Help" at bounding box center [832, 53] width 80 height 27
